Goal: Find specific page/section: Find specific page/section

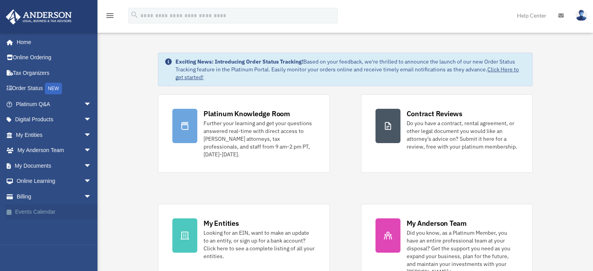
click at [42, 212] on link "Events Calendar" at bounding box center [54, 212] width 98 height 16
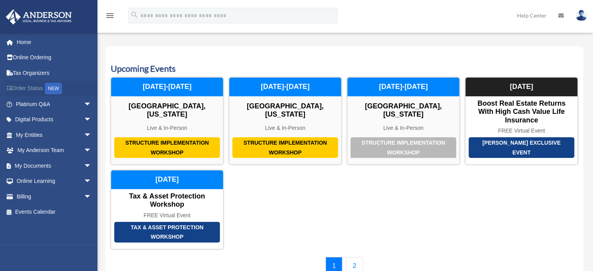
click at [30, 88] on link "Order Status NEW" at bounding box center [54, 89] width 98 height 16
